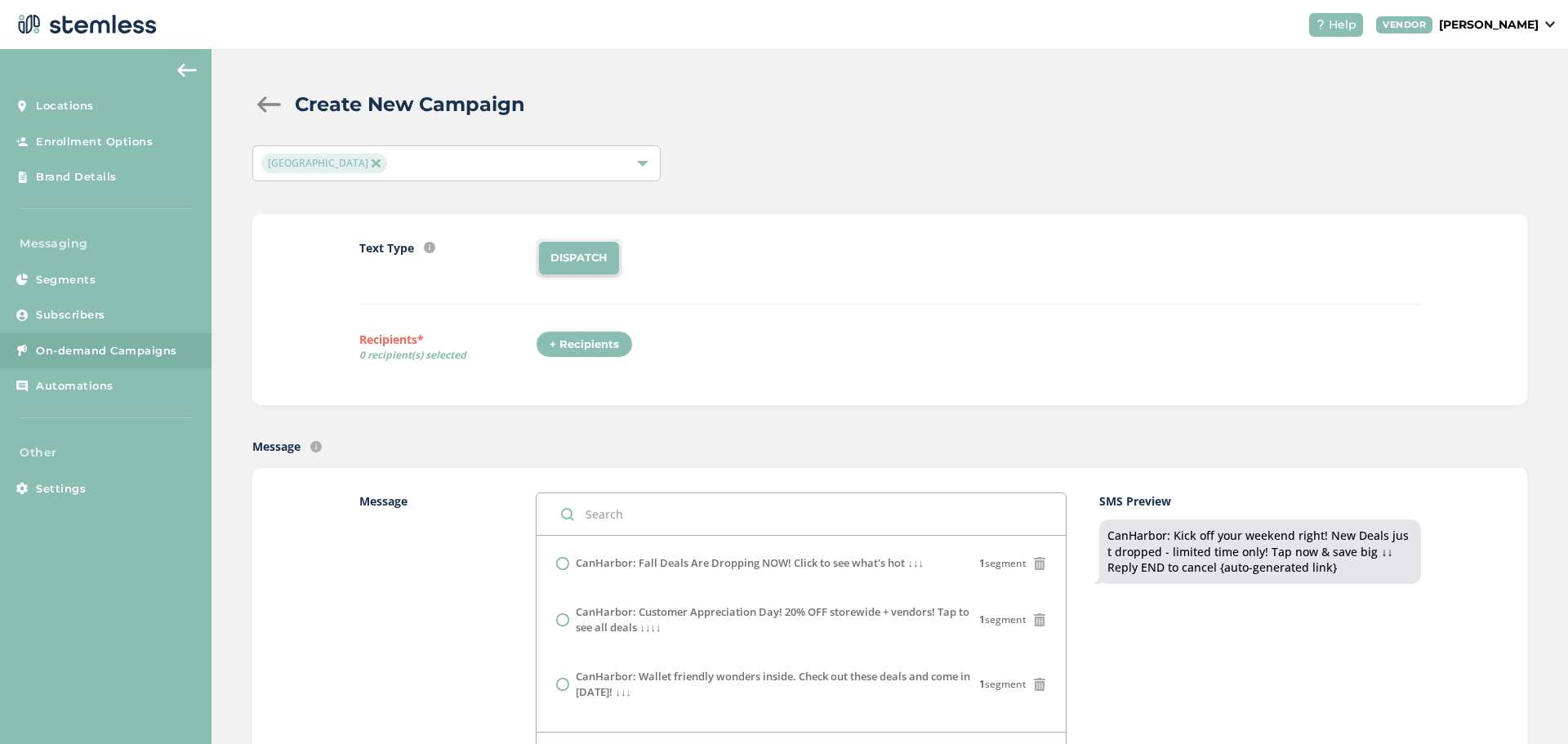
scroll to position [195, 0]
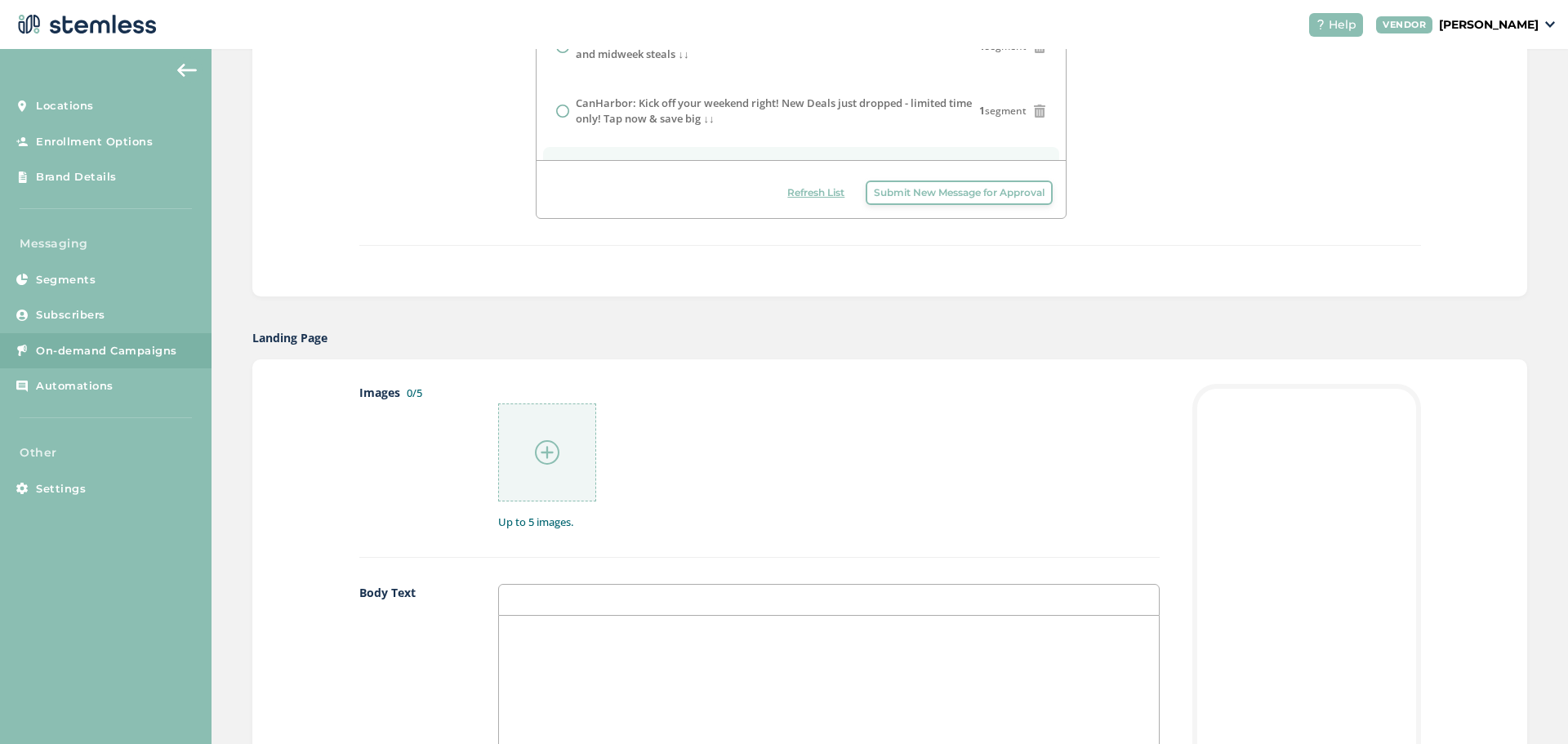
click at [541, 449] on img at bounding box center [548, 452] width 25 height 25
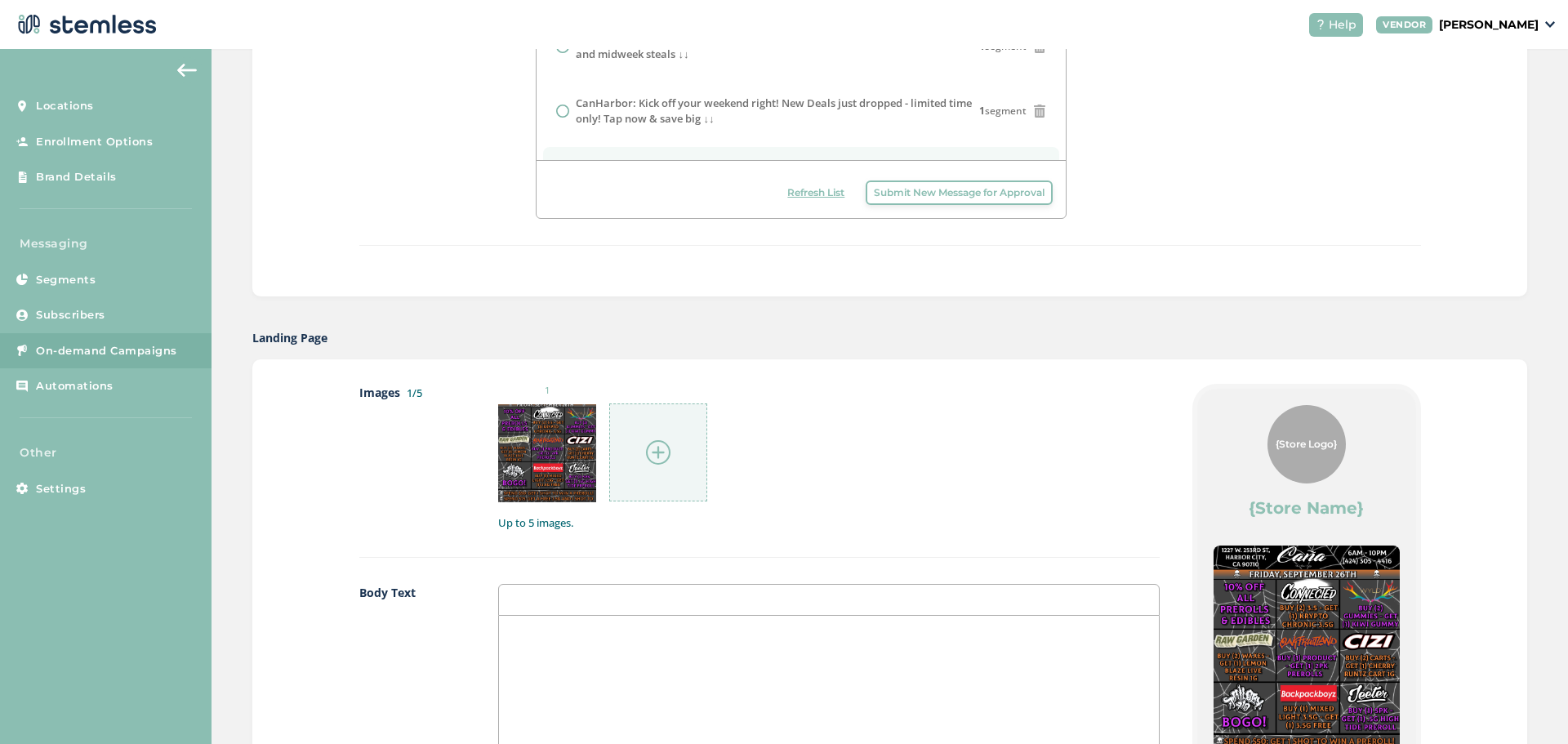
click at [674, 452] on div at bounding box center [658, 452] width 98 height 98
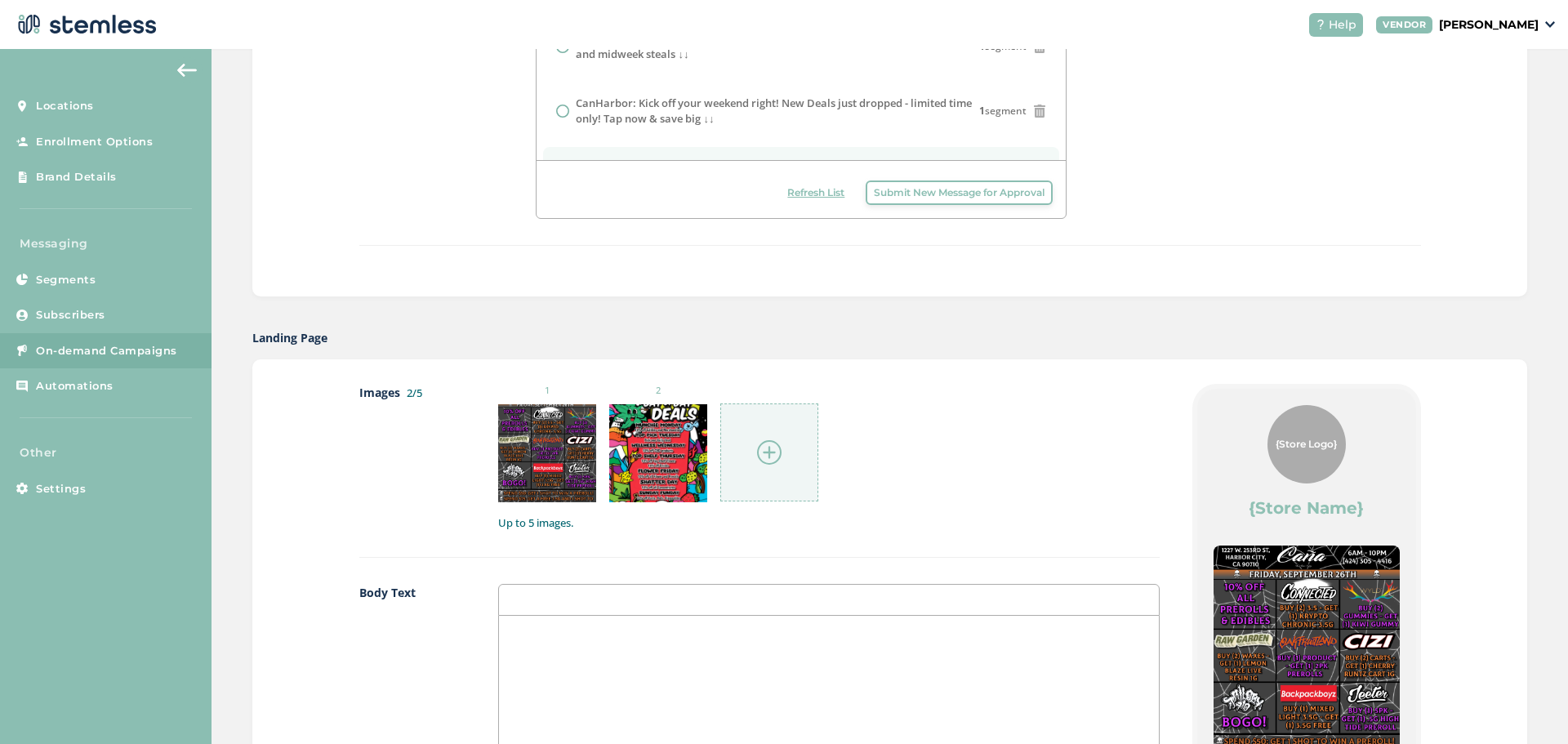
click at [746, 447] on div at bounding box center [769, 452] width 98 height 98
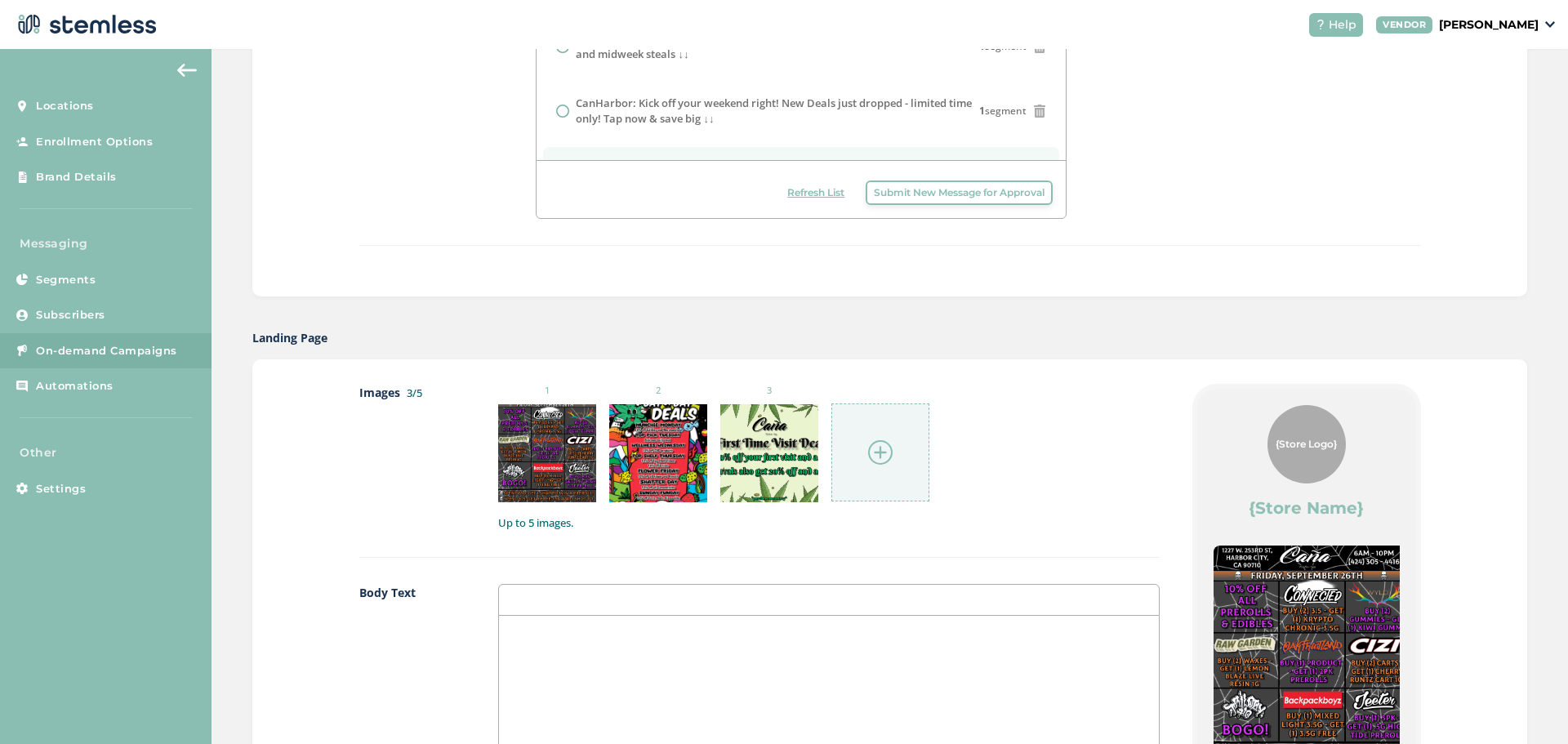
click at [378, 519] on label "Images 3/5" at bounding box center [412, 457] width 106 height 147
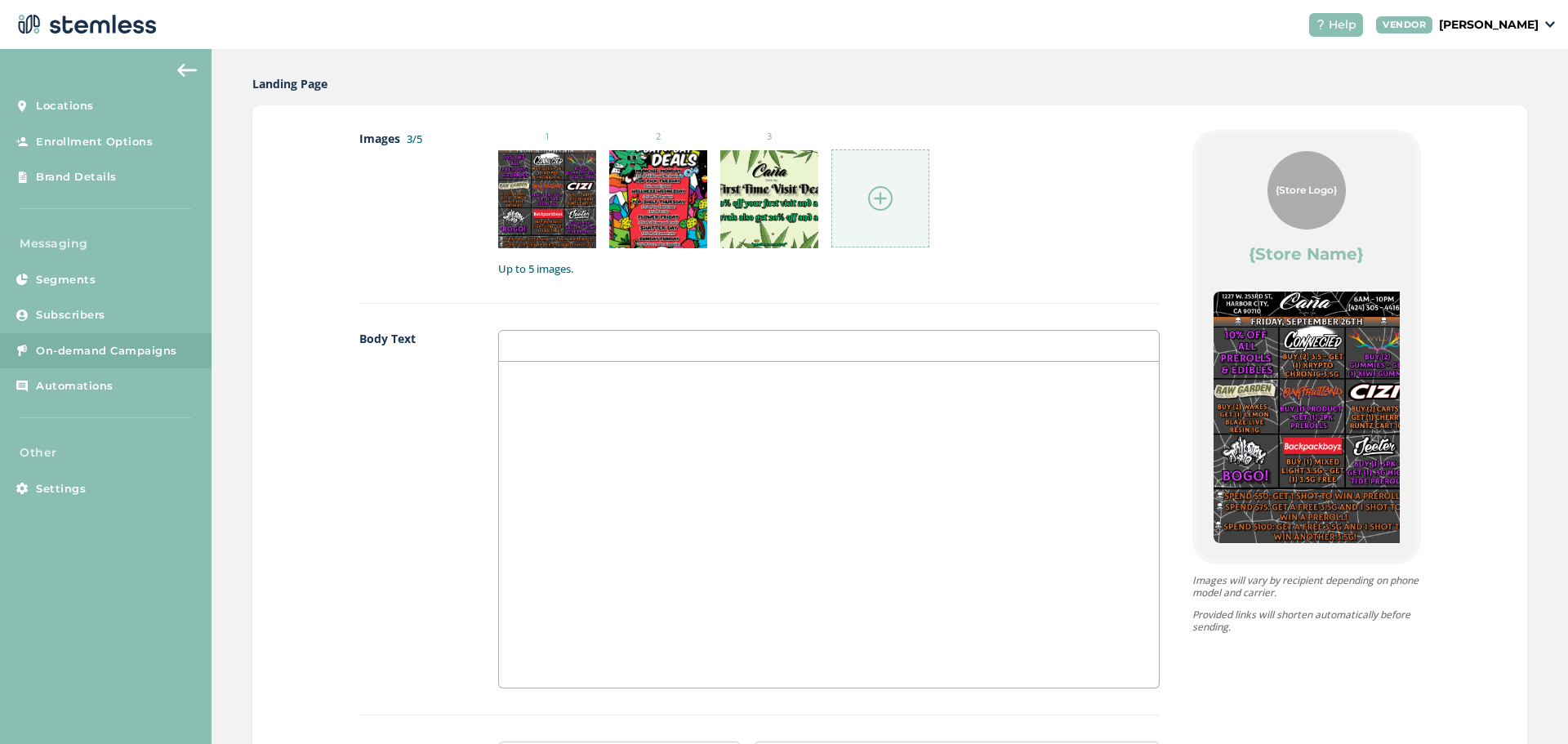
scroll to position [1062, 0]
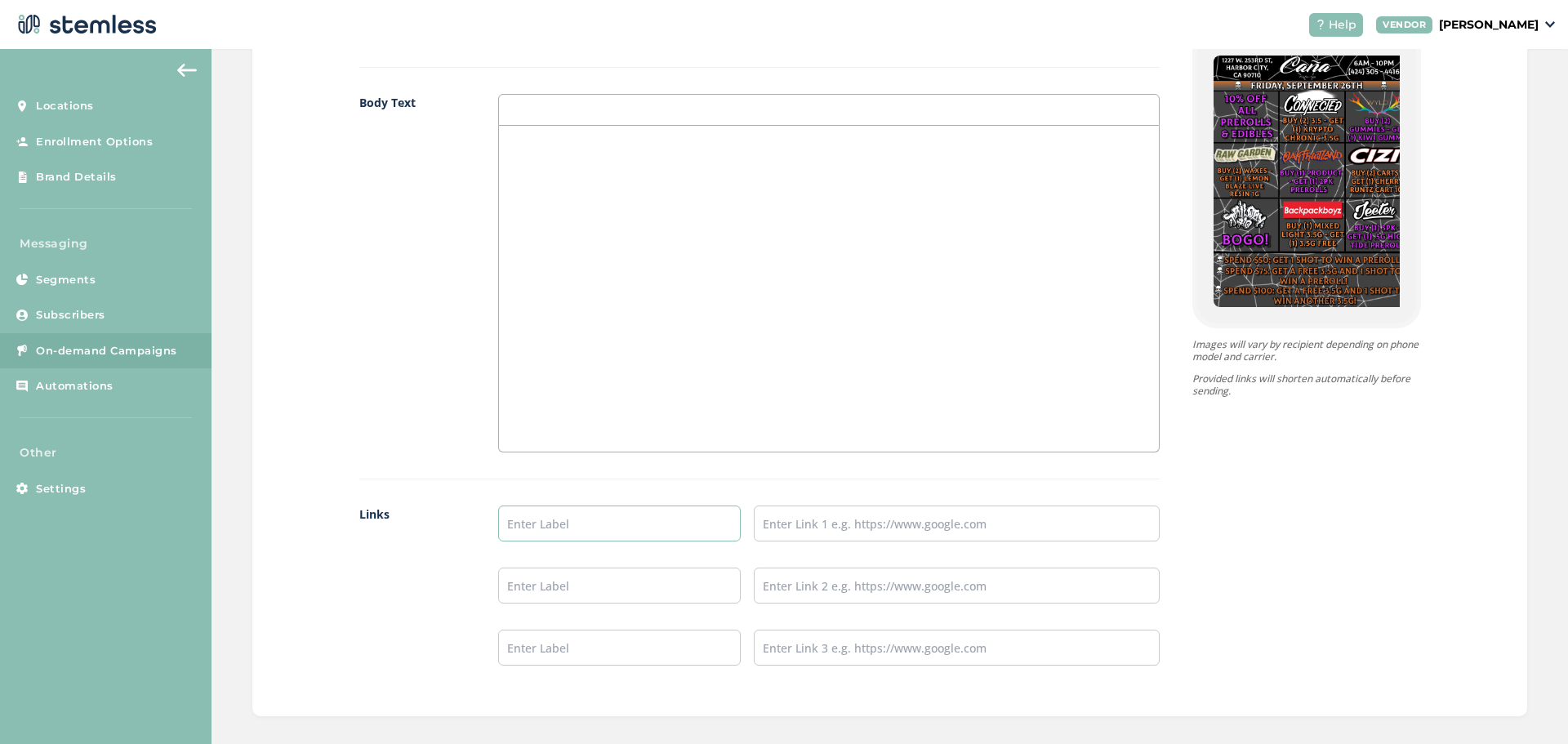
click at [637, 535] on input "text" at bounding box center [620, 524] width 244 height 36
type input "Menu"
click at [636, 588] on input "text" at bounding box center [620, 586] width 244 height 36
type input "Instagram"
click at [618, 646] on input "text" at bounding box center [620, 648] width 244 height 36
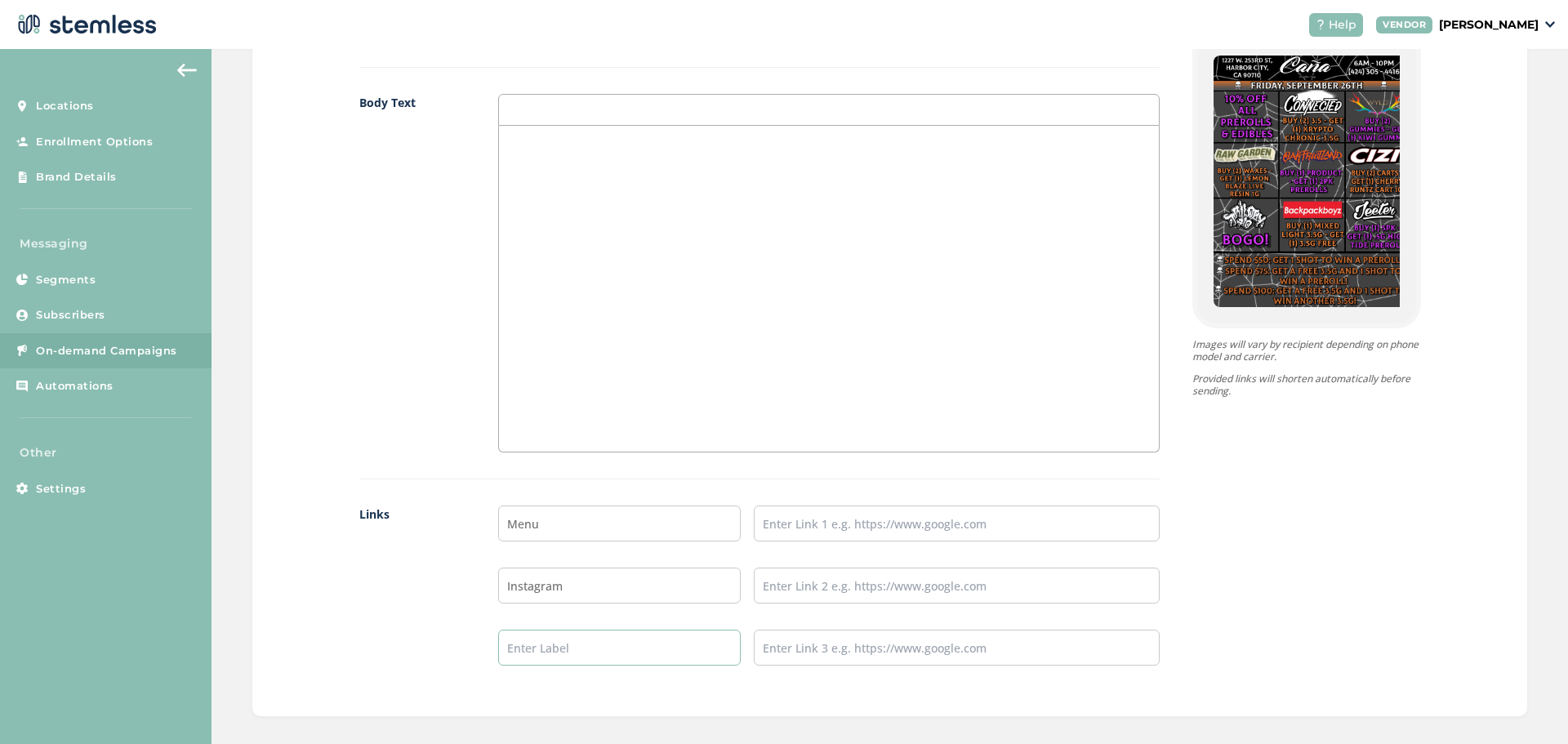
type input "TikTok"
click at [834, 528] on input "text" at bounding box center [955, 524] width 405 height 36
type input "[URL][DOMAIN_NAME]"
click at [831, 593] on input "text" at bounding box center [955, 586] width 405 height 36
type input "[URL][DOMAIN_NAME]"
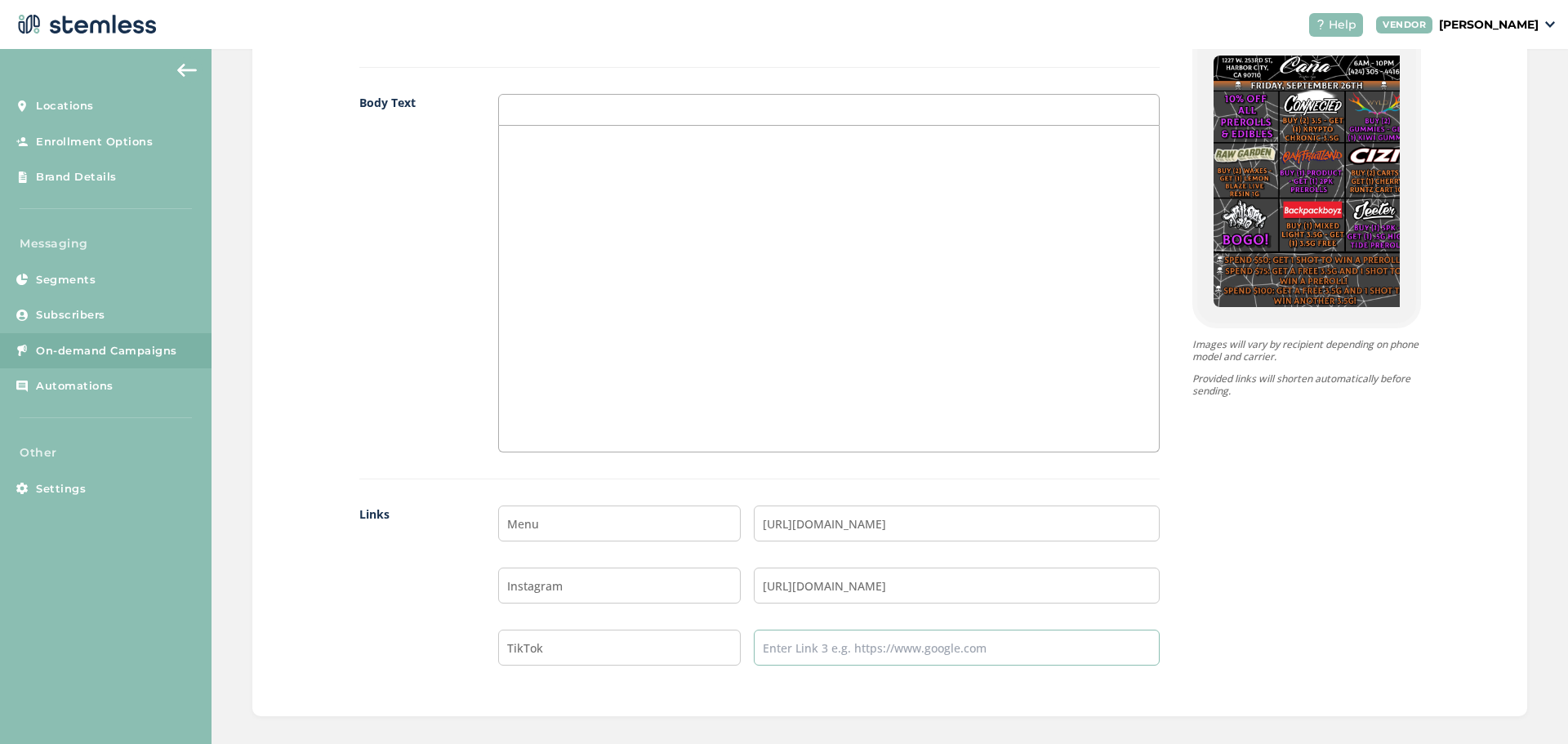
click at [834, 651] on input "text" at bounding box center [955, 648] width 405 height 36
type input "[URL][DOMAIN_NAME][DOMAIN_NAME]"
click at [619, 267] on div at bounding box center [829, 289] width 660 height 326
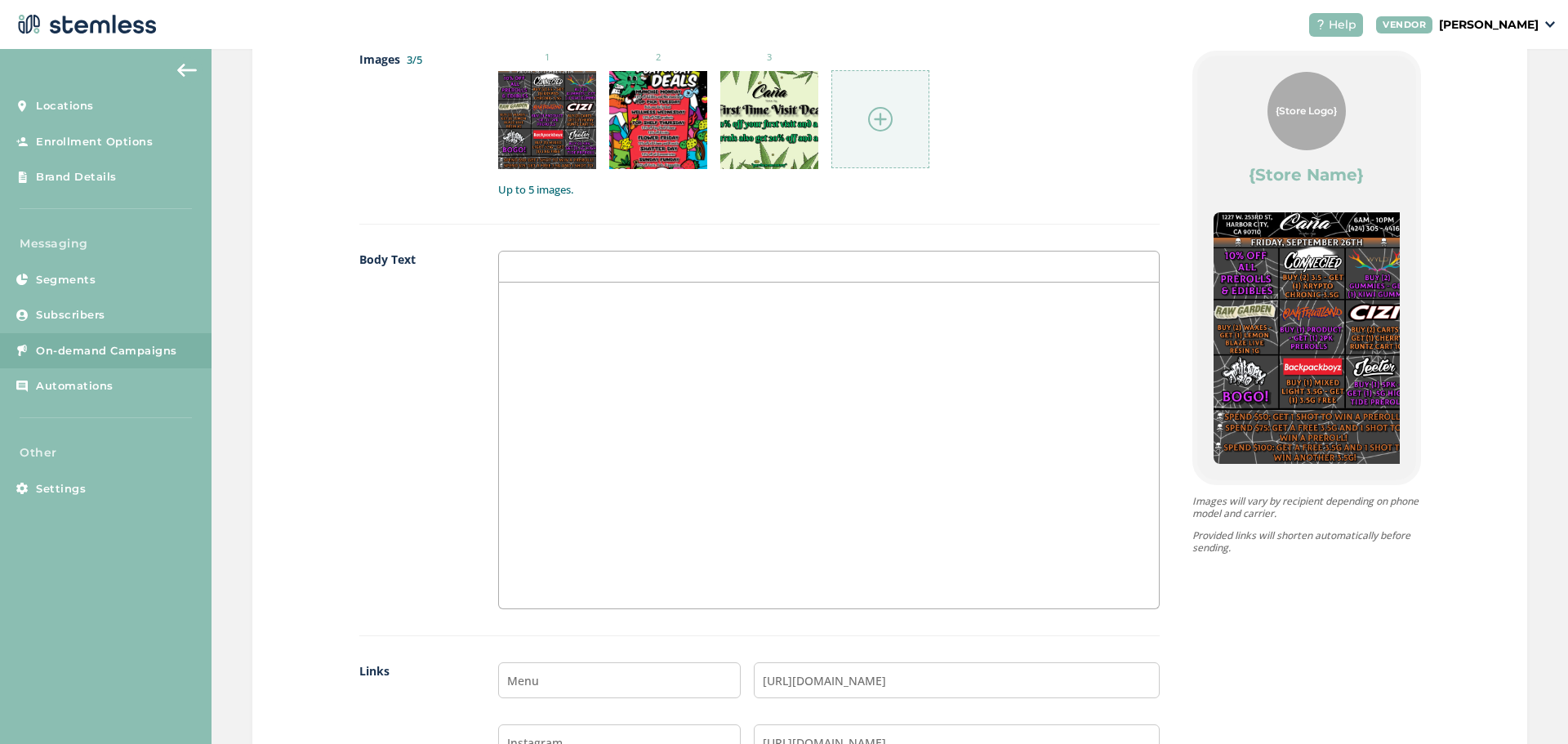
scroll to position [735, 0]
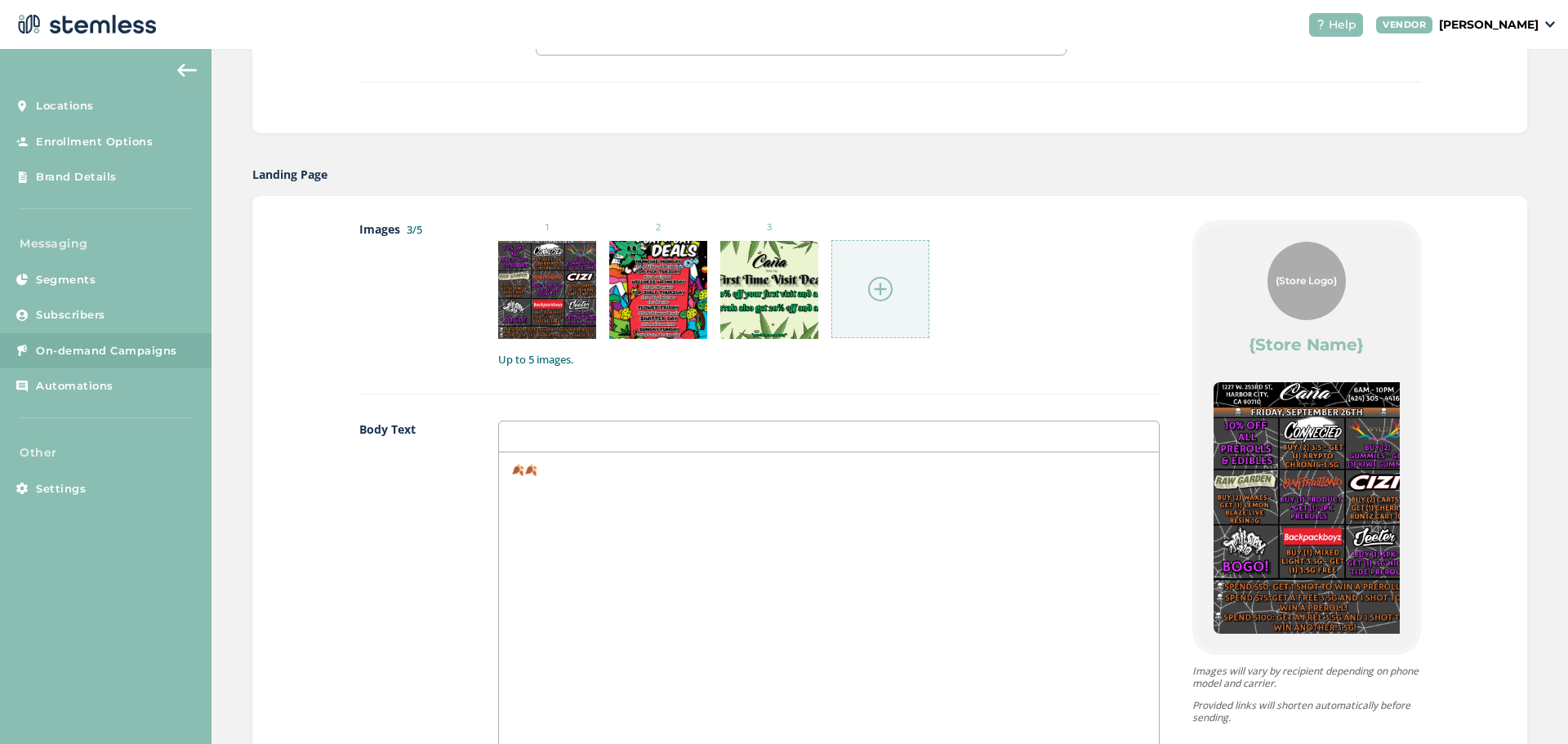
click at [527, 467] on p "🍂🍂" at bounding box center [829, 469] width 635 height 14
click at [522, 468] on p "🍂🍂" at bounding box center [829, 469] width 635 height 14
drag, startPoint x: 531, startPoint y: 479, endPoint x: 561, endPoint y: 498, distance: 35.5
click at [538, 483] on div "🍂✨✨🍂" at bounding box center [829, 615] width 660 height 326
click at [746, 482] on div "🍂✨Happy [DATE] vibes are here!✨🍂" at bounding box center [829, 615] width 660 height 326
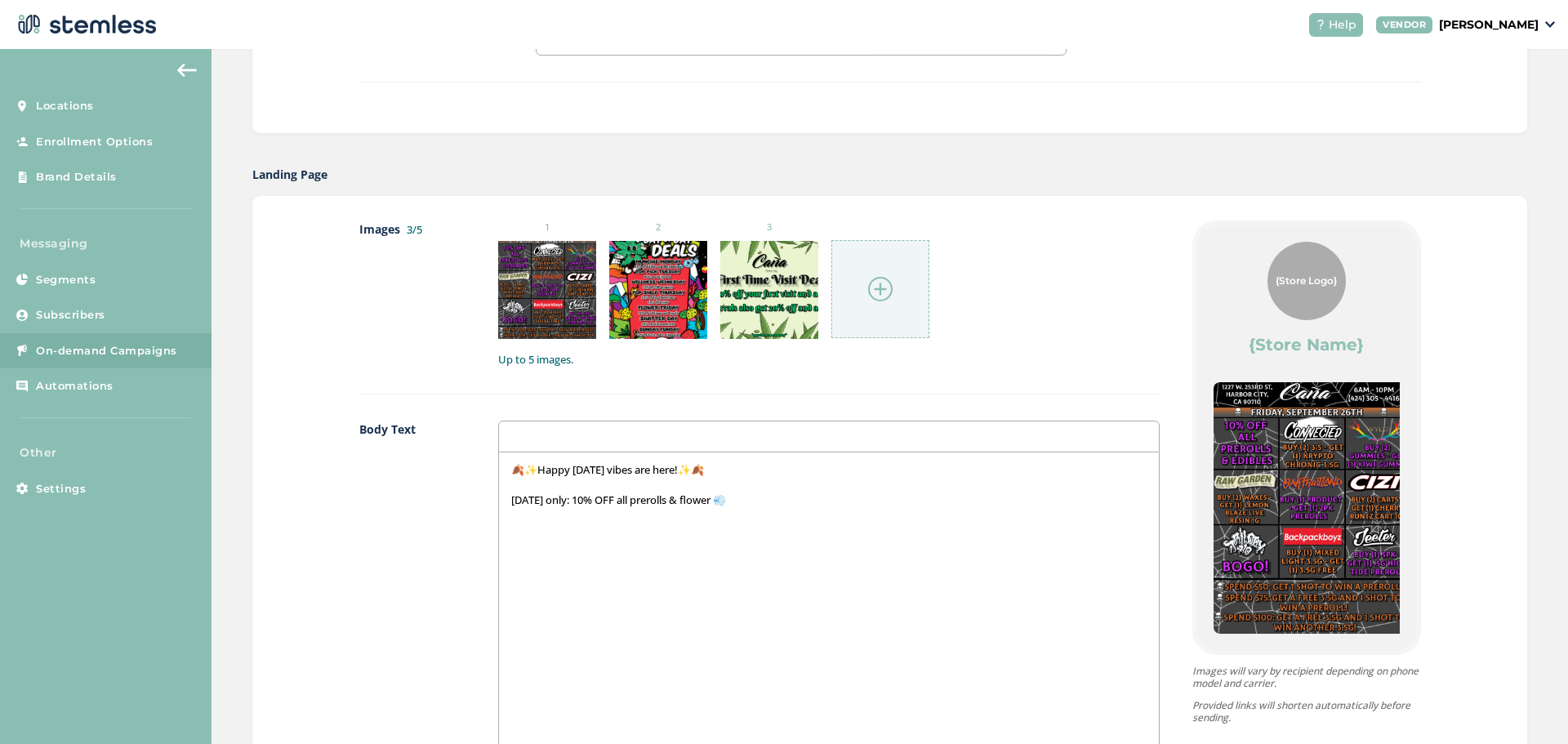
click at [713, 508] on div "🍂✨Happy [DATE] vibes are here!✨🍂 [DATE] only: 10% OFF all prerolls & flower 💨" at bounding box center [829, 615] width 660 height 326
drag, startPoint x: 758, startPoint y: 452, endPoint x: 753, endPoint y: 492, distance: 40.3
click at [754, 477] on div "🍂✨Happy [DATE] vibes are here!✨🍂 [DATE] only: 10% OFF all prerolls & flower💨" at bounding box center [829, 600] width 662 height 358
click at [752, 498] on p "[DATE] only: 10% OFF all prerolls & flower💨" at bounding box center [829, 499] width 635 height 14
click at [553, 571] on div "🍂✨Happy [DATE] vibes are here!✨🍂 [DATE] only: 10% OFF all prerolls & flower💨 🛒T…" at bounding box center [829, 615] width 660 height 326
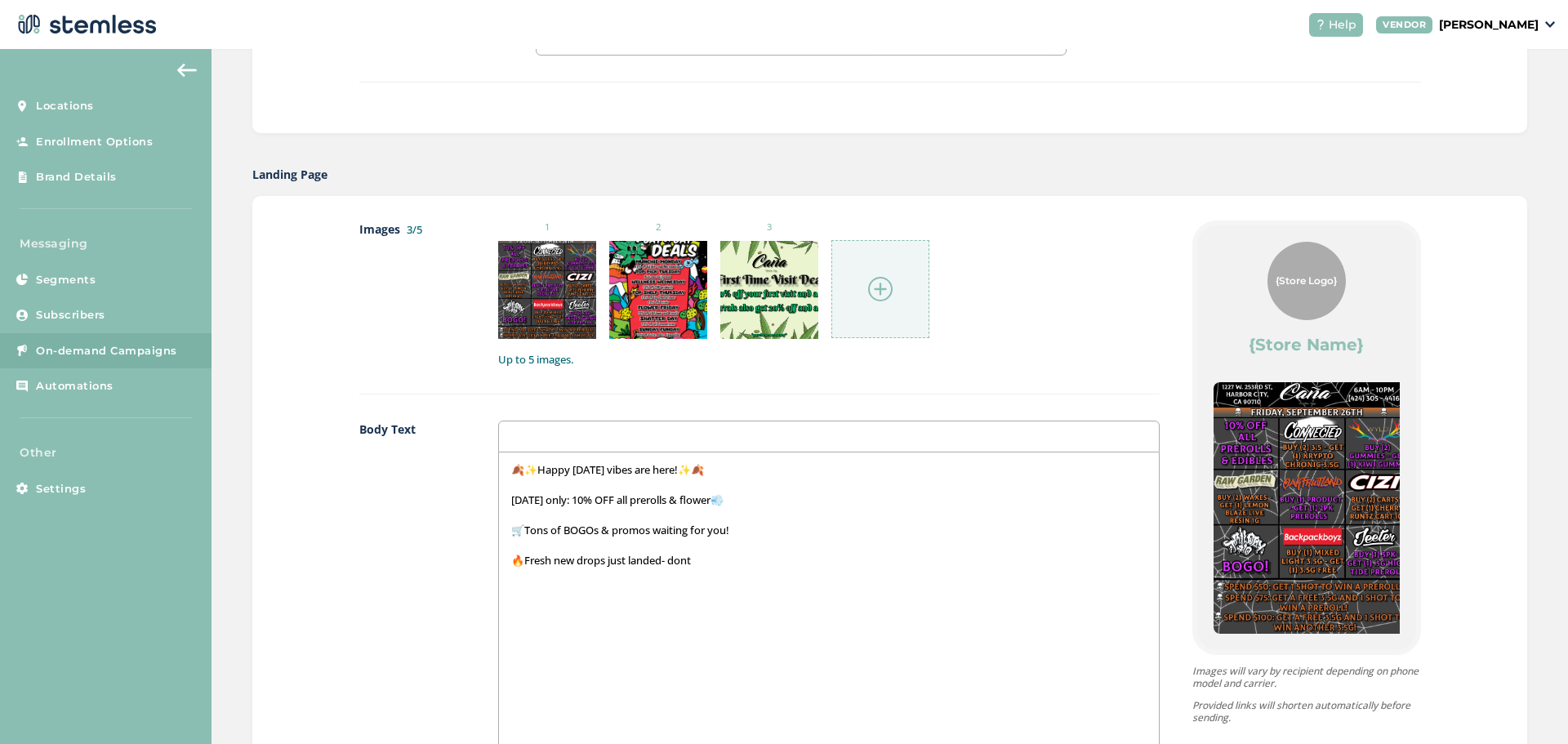
click at [660, 557] on p "🔥Fresh new drops just landed- dont" at bounding box center [829, 560] width 635 height 14
click at [808, 602] on div "🍂✨Happy [DATE] vibes are here!✨🍂 [DATE] only: 10% OFF all prerolls & flower💨 🛒T…" at bounding box center [829, 615] width 660 height 326
click at [860, 596] on p "🎃The shelves are packed with fall & spooky season energy 👻🍁" at bounding box center [829, 590] width 635 height 14
click at [512, 621] on p "slide through, stock up, and vibe with the season! 🍂💀🕸️" at bounding box center [829, 620] width 635 height 14
click at [565, 691] on div "🍂✨Happy [DATE] vibes are here!✨🍂 [DATE] only: 10% OFF all prerolls & flower💨 🛒T…" at bounding box center [829, 615] width 660 height 326
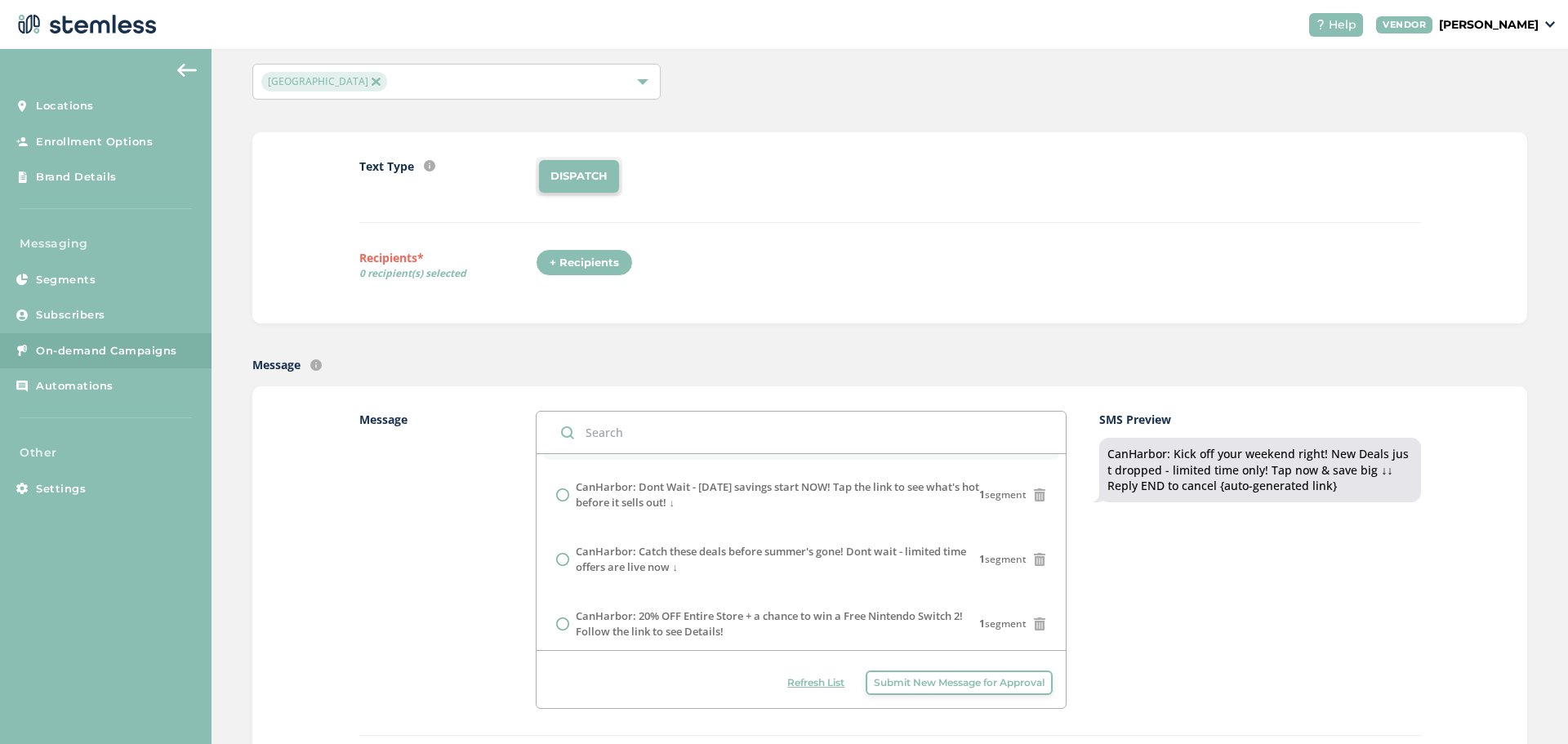
scroll to position [440, 0]
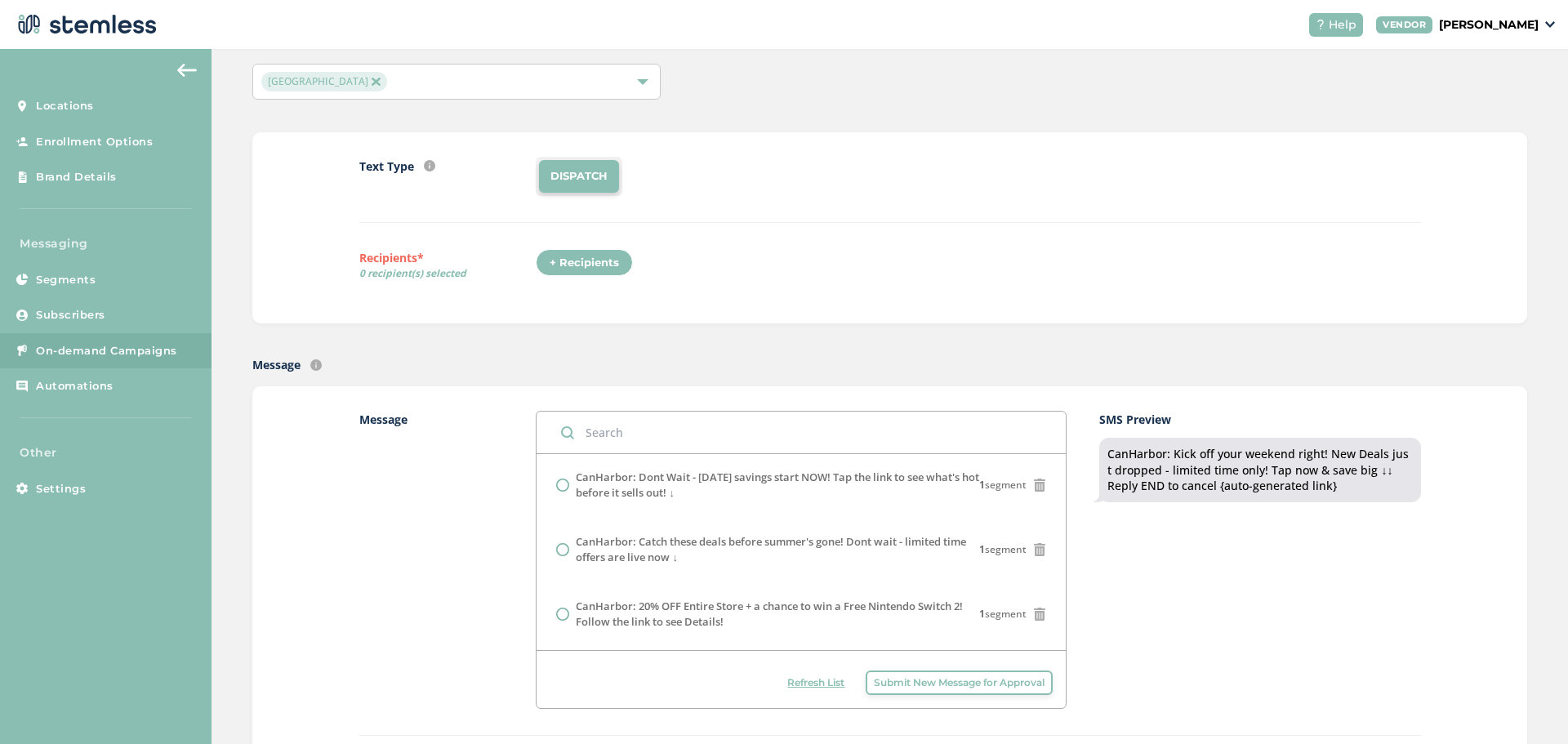
click at [551, 258] on div "+ Recipients" at bounding box center [585, 263] width 97 height 28
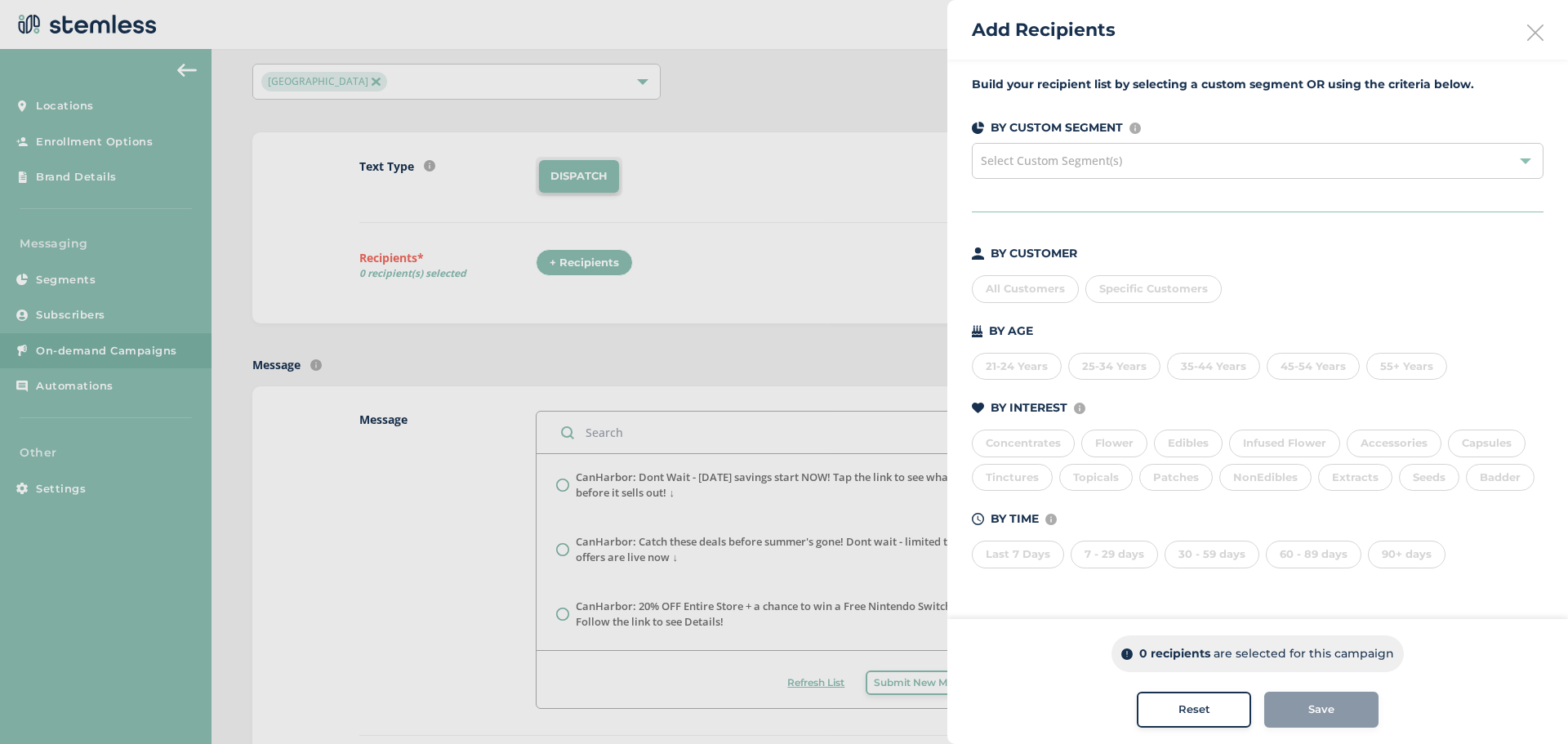
click at [1020, 301] on div "All Customers" at bounding box center [1025, 289] width 107 height 28
click at [1336, 704] on div "Save" at bounding box center [1321, 710] width 89 height 16
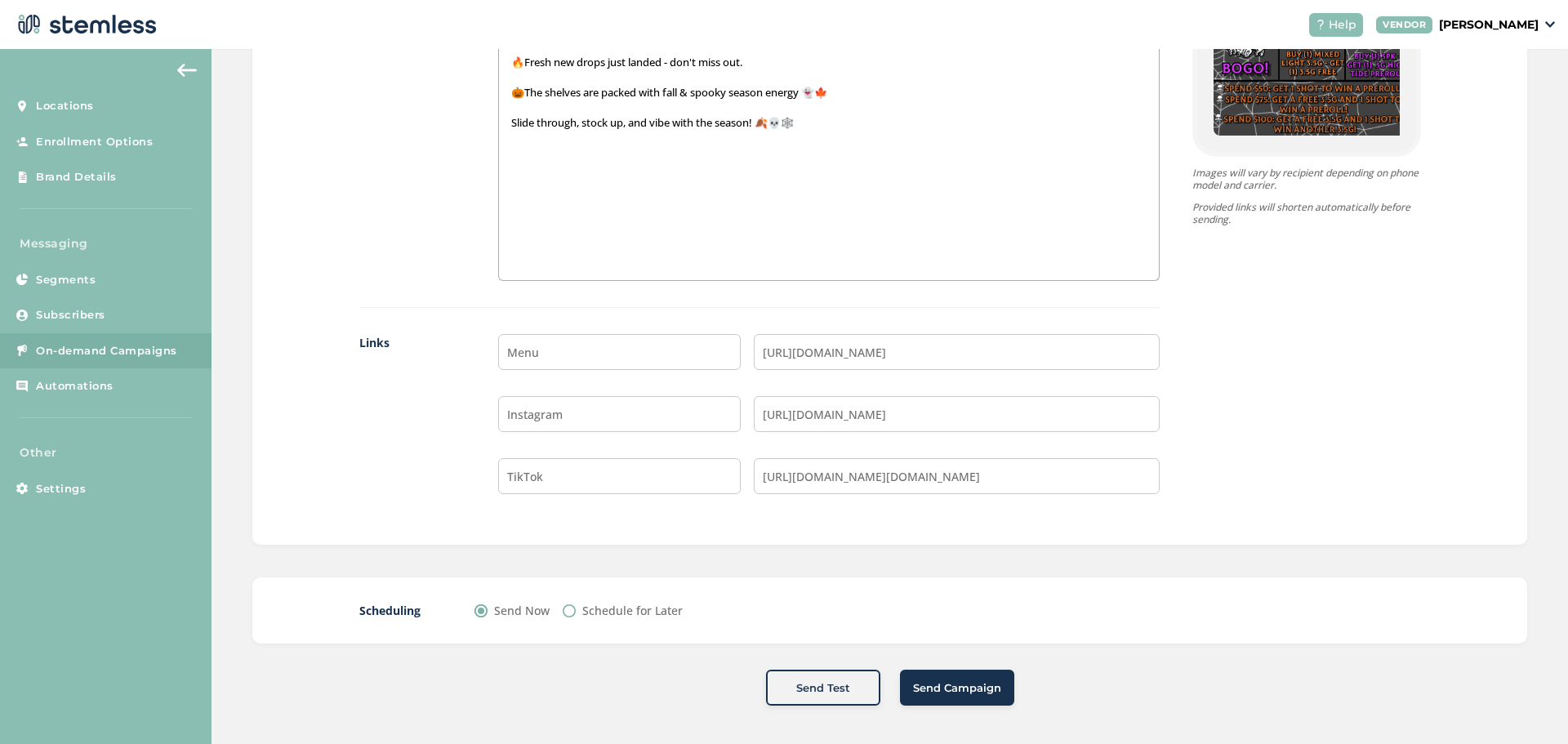
scroll to position [1236, 0]
click at [641, 610] on label "Schedule for Later" at bounding box center [632, 608] width 100 height 17
click at [576, 610] on input "Schedule for Later" at bounding box center [570, 609] width 13 height 13
radio input "true"
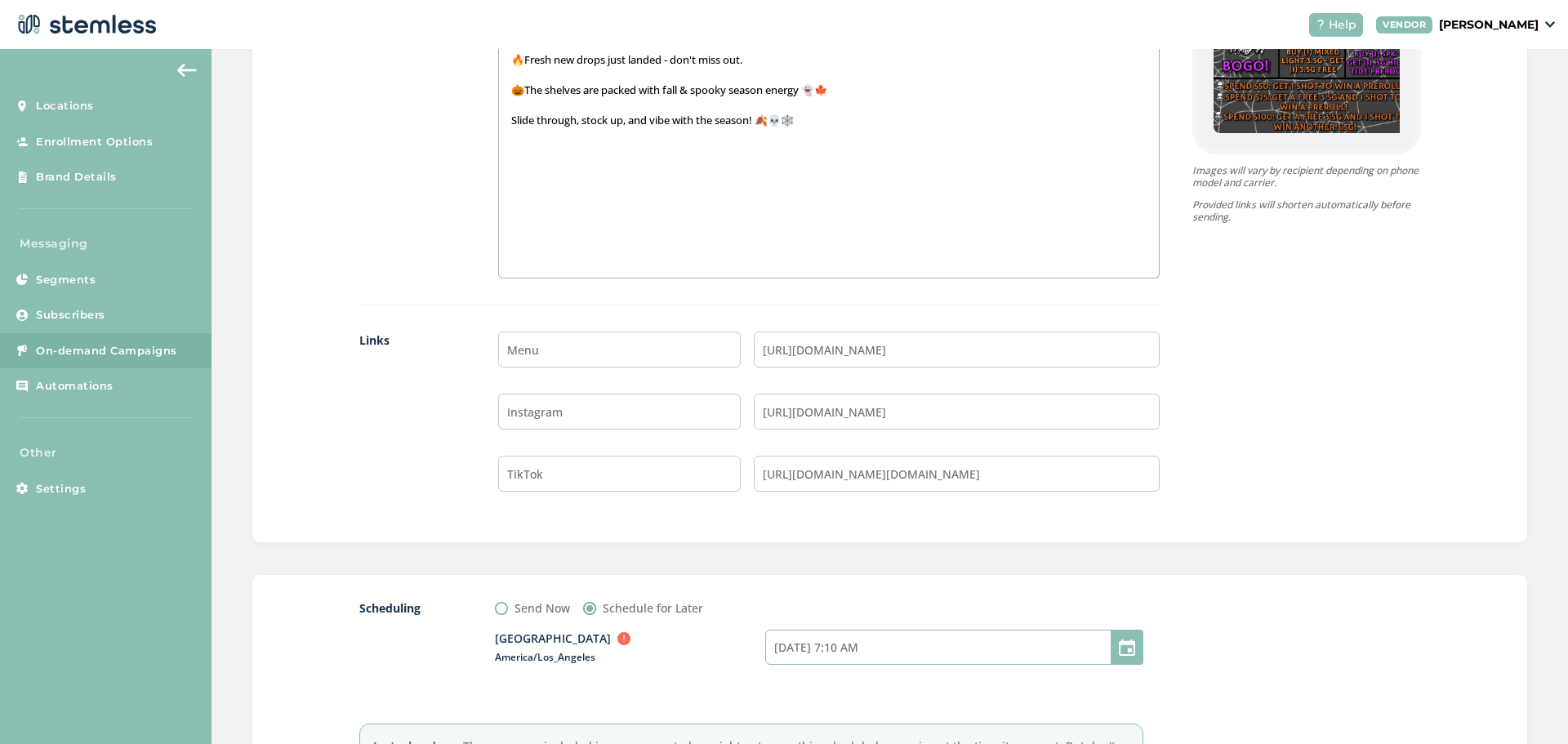
click at [832, 658] on input "[DATE] 7:10 AM" at bounding box center [954, 647] width 378 height 35
select select "7"
select select "10"
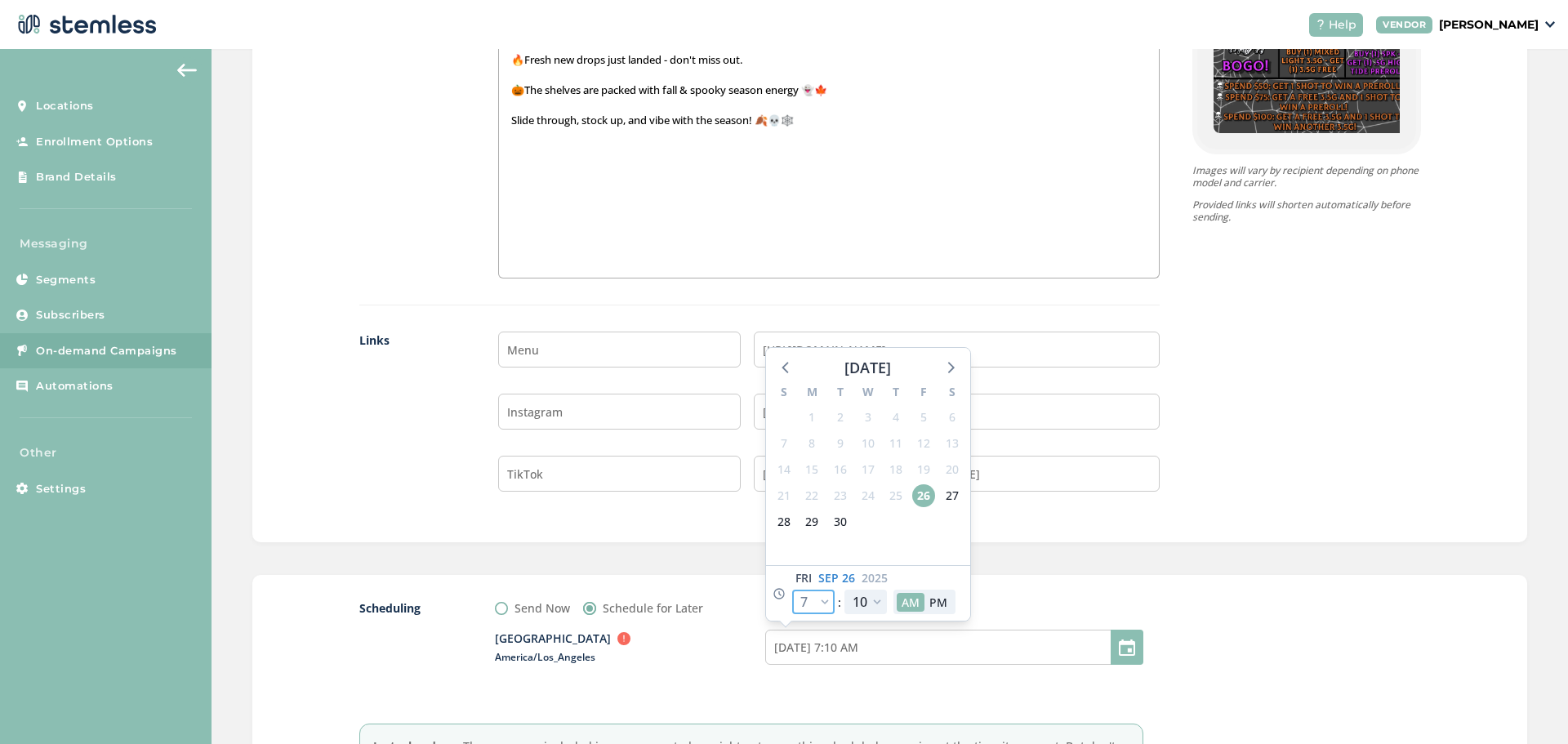
click at [794, 603] on select "12 1 2 3 4 5 6 7 8 9 10 11" at bounding box center [814, 602] width 43 height 25
select select "8"
click at [793, 590] on select "12 1 2 3 4 5 6 7 8 9 10 11" at bounding box center [814, 602] width 43 height 25
type input "[DATE] 8:10 AM"
select select "8"
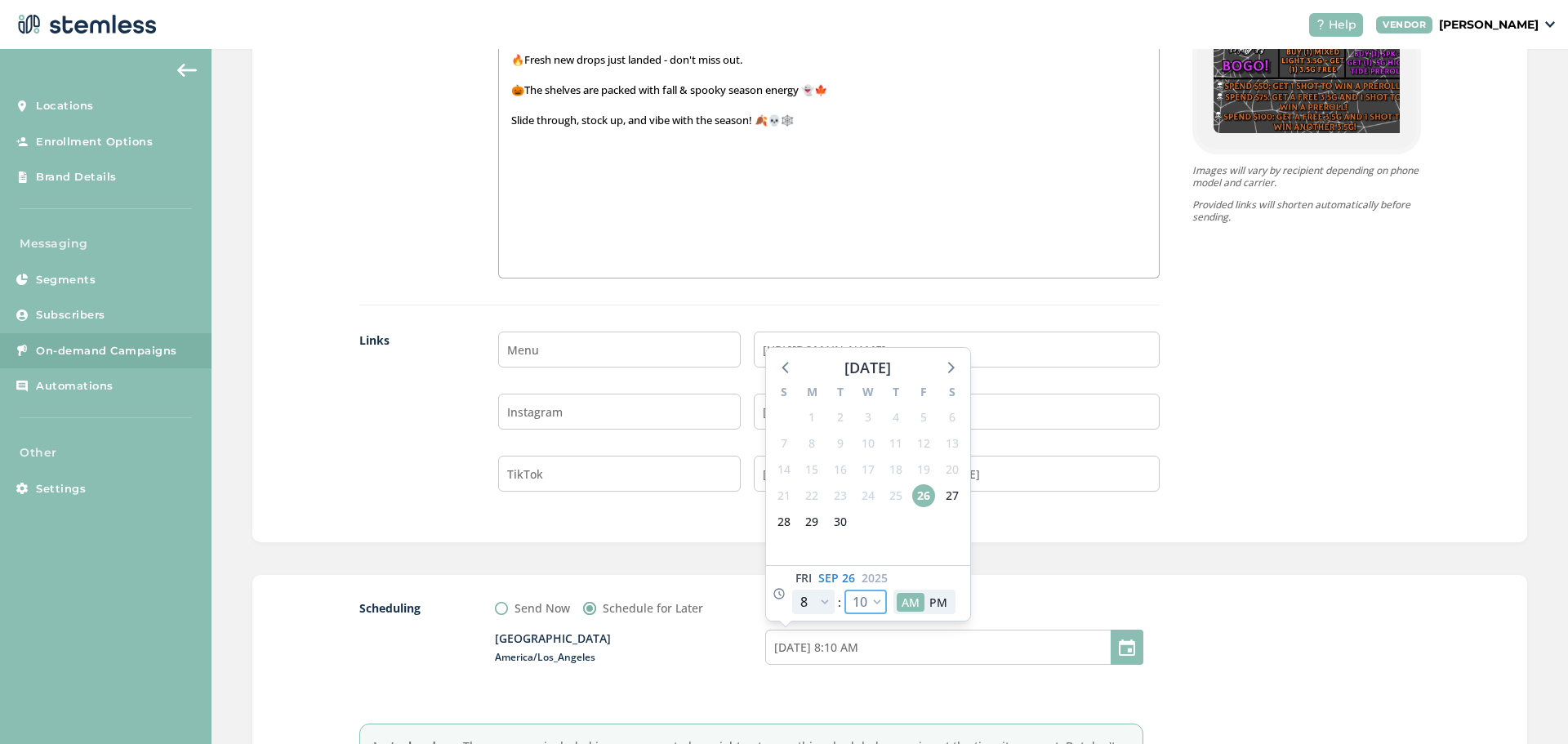
click at [857, 605] on select "00 05 10 15 20 25 30 35 40 45 50 55" at bounding box center [866, 602] width 43 height 25
select select "0"
click at [845, 590] on select "00 05 10 15 20 25 30 35 40 45 50 55" at bounding box center [866, 602] width 43 height 25
type input "[DATE] 8:00 AM"
select select "0"
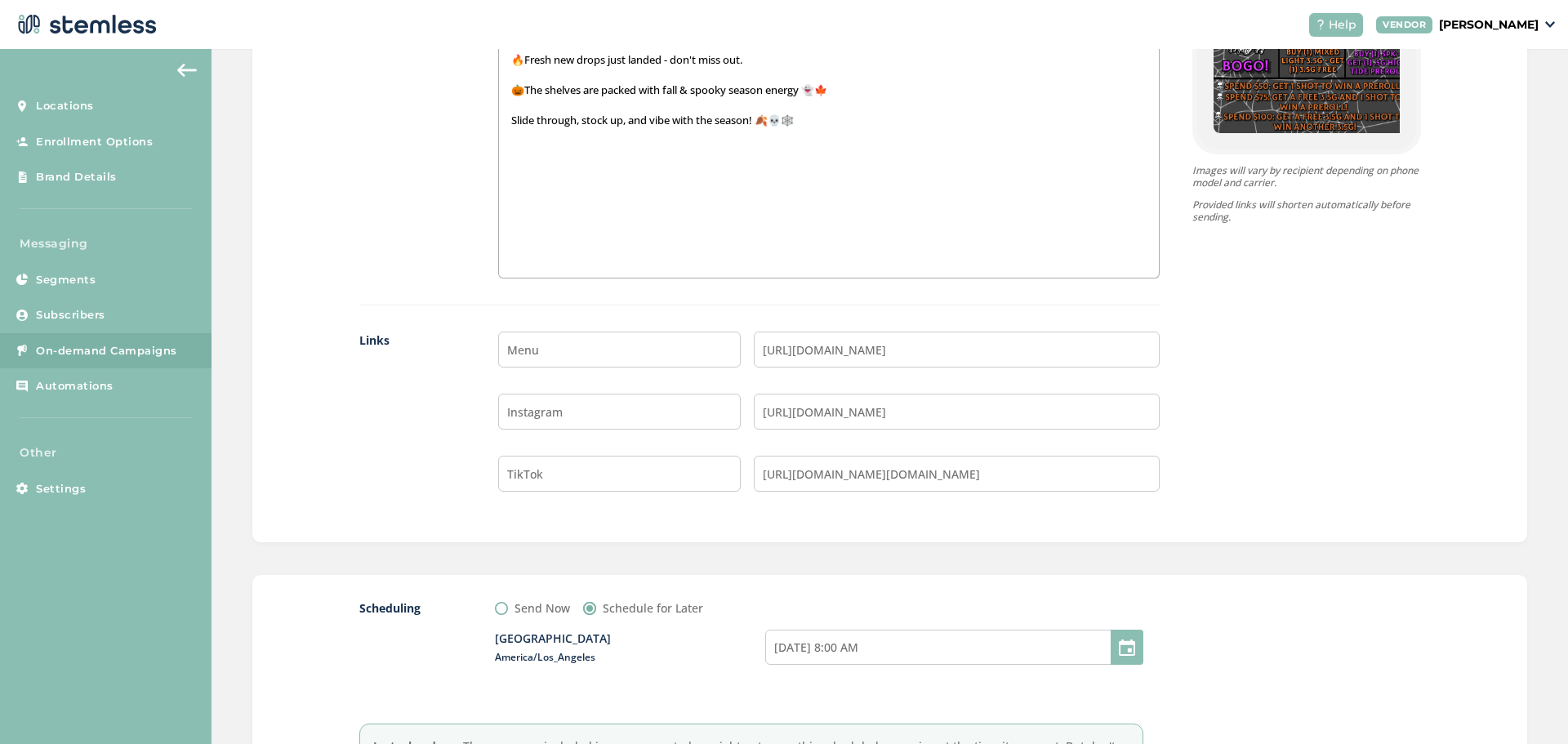
click at [629, 706] on div "Scheduling Send Now Schedule for Later [GEOGRAPHIC_DATA] Outside business hours…" at bounding box center [751, 701] width 784 height 204
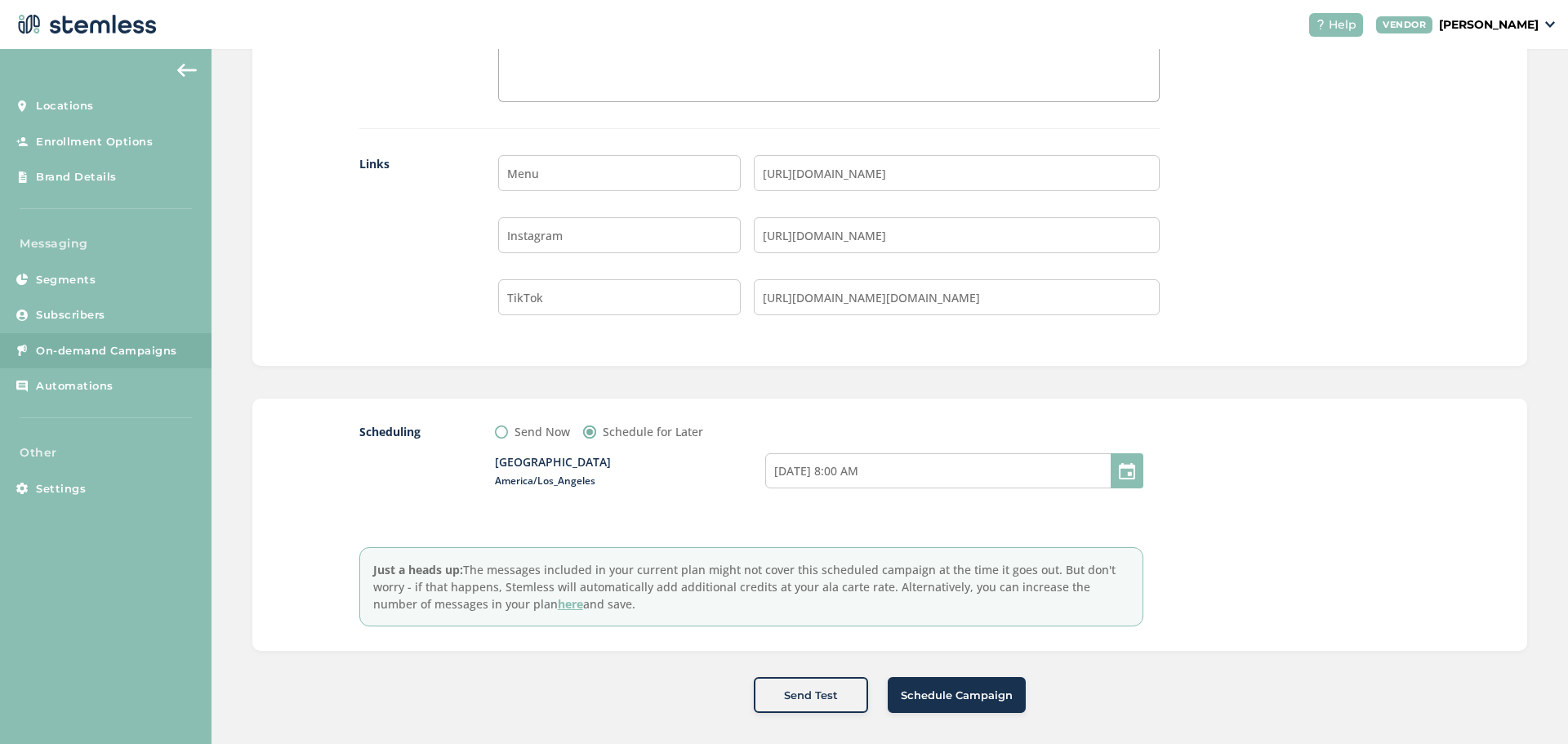
scroll to position [1422, 0]
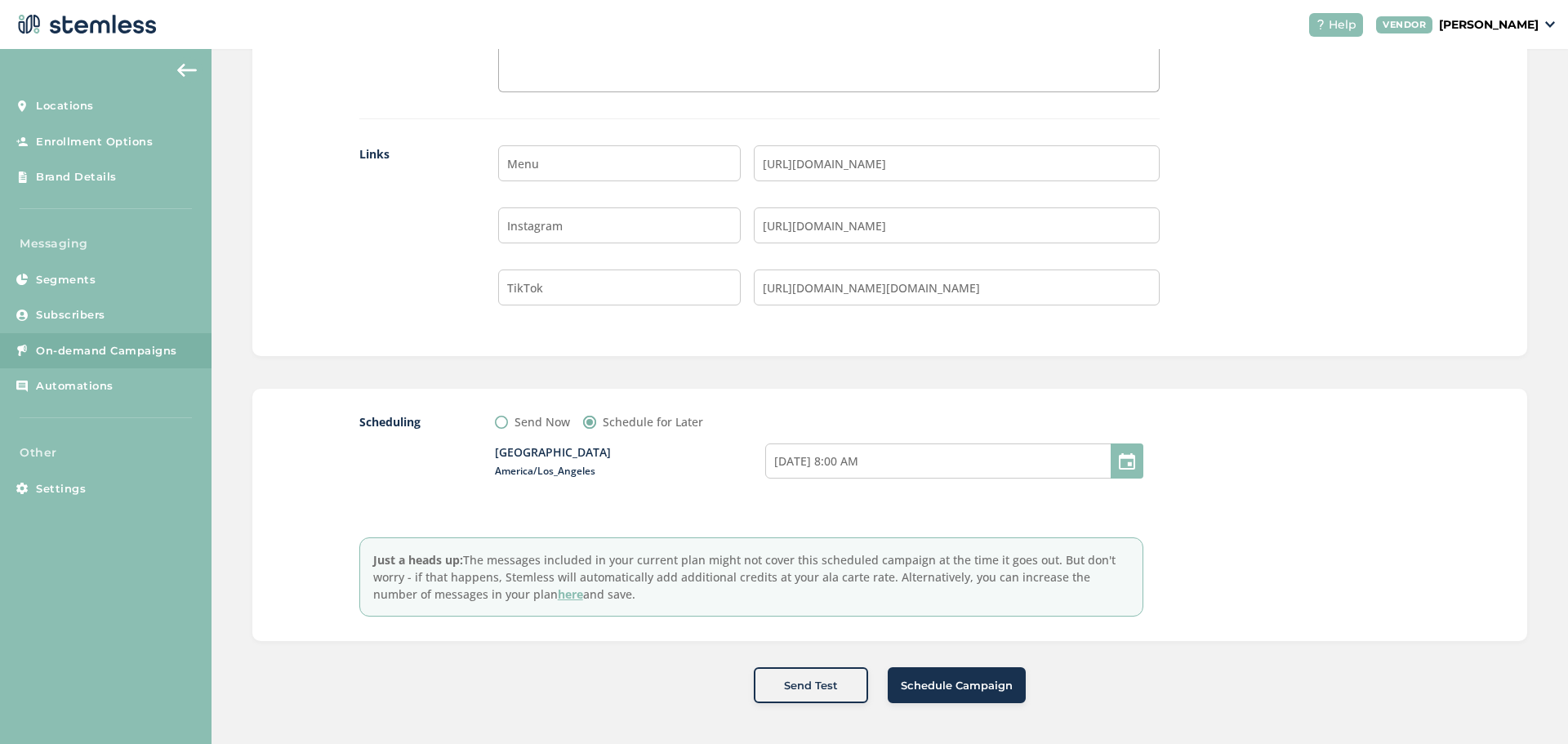
click at [950, 688] on span "Schedule Campaign" at bounding box center [956, 686] width 111 height 16
